Goal: Task Accomplishment & Management: Manage account settings

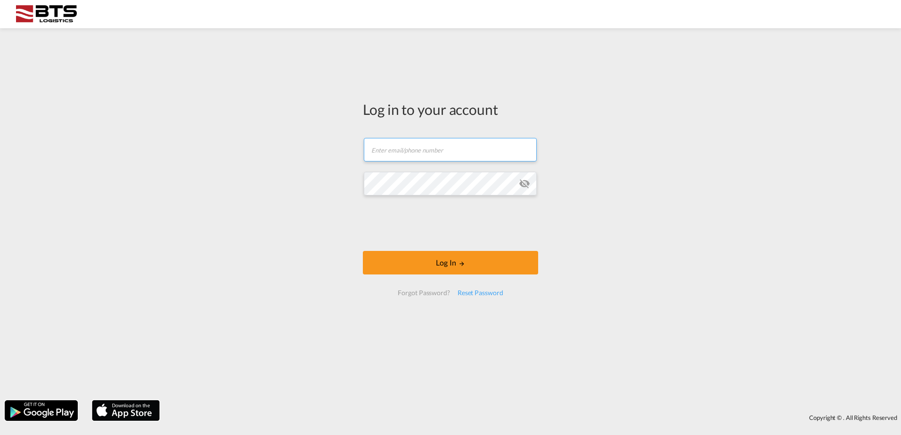
click at [439, 145] on input "text" at bounding box center [450, 150] width 173 height 24
type input "[EMAIL_ADDRESS][DOMAIN_NAME]"
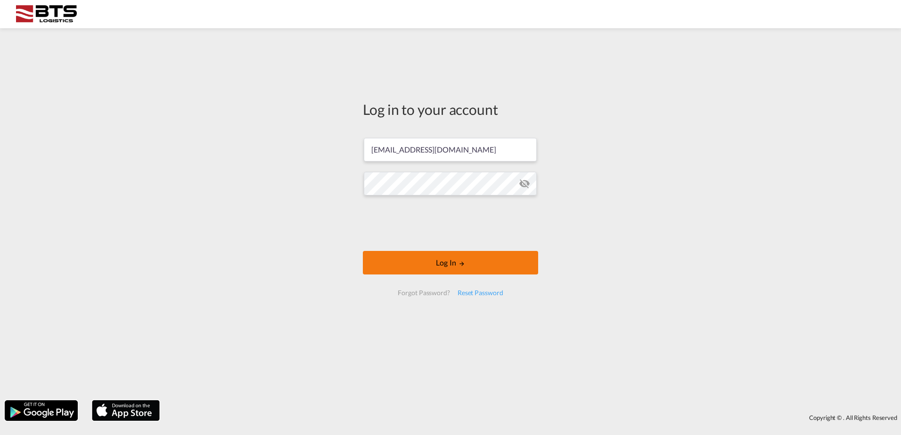
click at [438, 264] on button "Log In" at bounding box center [450, 263] width 175 height 24
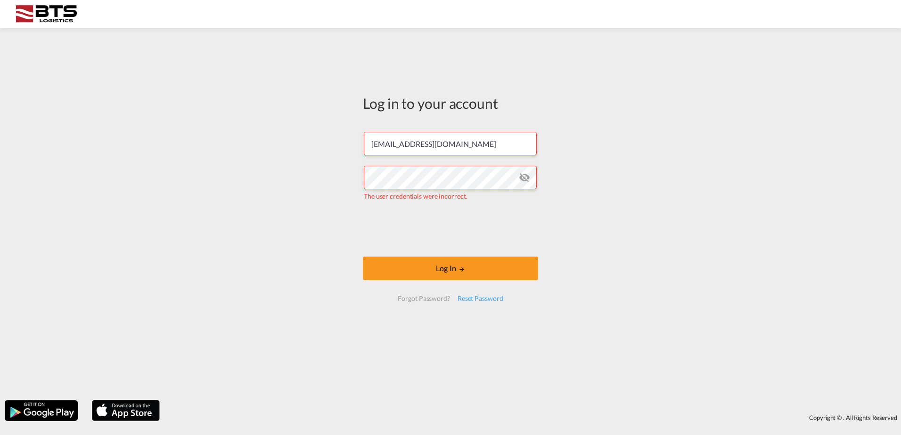
click at [529, 177] on md-icon "icon-eye-off" at bounding box center [524, 177] width 11 height 11
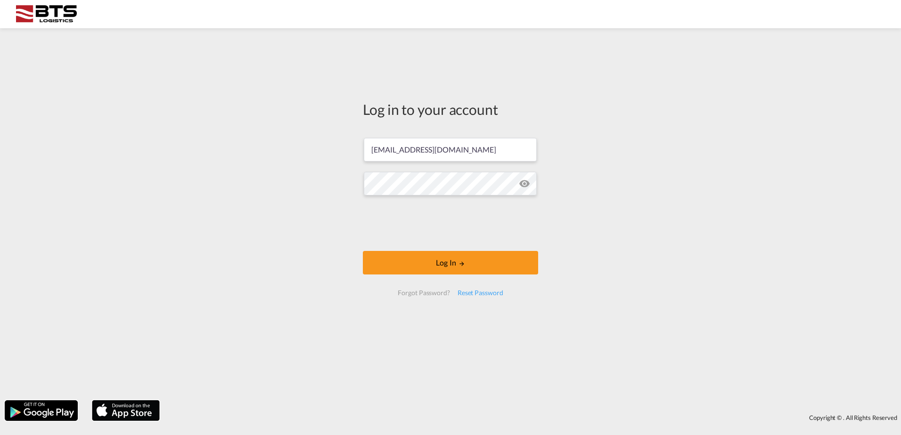
click at [334, 234] on div "Log in to your account [EMAIL_ADDRESS][DOMAIN_NAME] Log In Forgot Password? Res…" at bounding box center [450, 214] width 901 height 363
click at [378, 259] on button "Log In" at bounding box center [450, 263] width 175 height 24
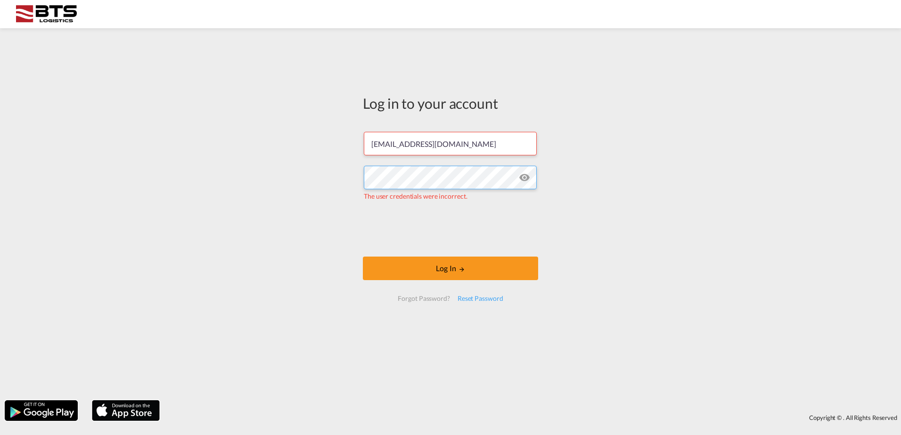
click at [299, 174] on div "Log in to your account [EMAIL_ADDRESS][DOMAIN_NAME] The user credentials were i…" at bounding box center [450, 214] width 901 height 363
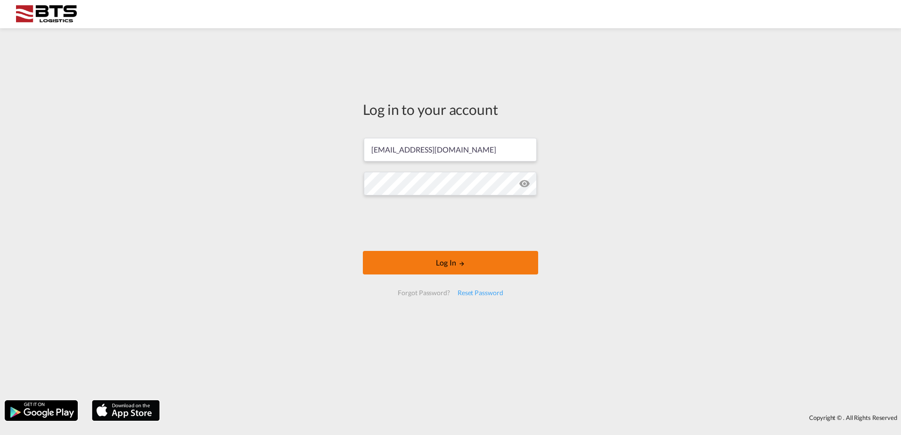
click at [406, 259] on button "Log In" at bounding box center [450, 263] width 175 height 24
click at [410, 260] on button "Log In" at bounding box center [450, 263] width 175 height 24
